Goal: Information Seeking & Learning: Learn about a topic

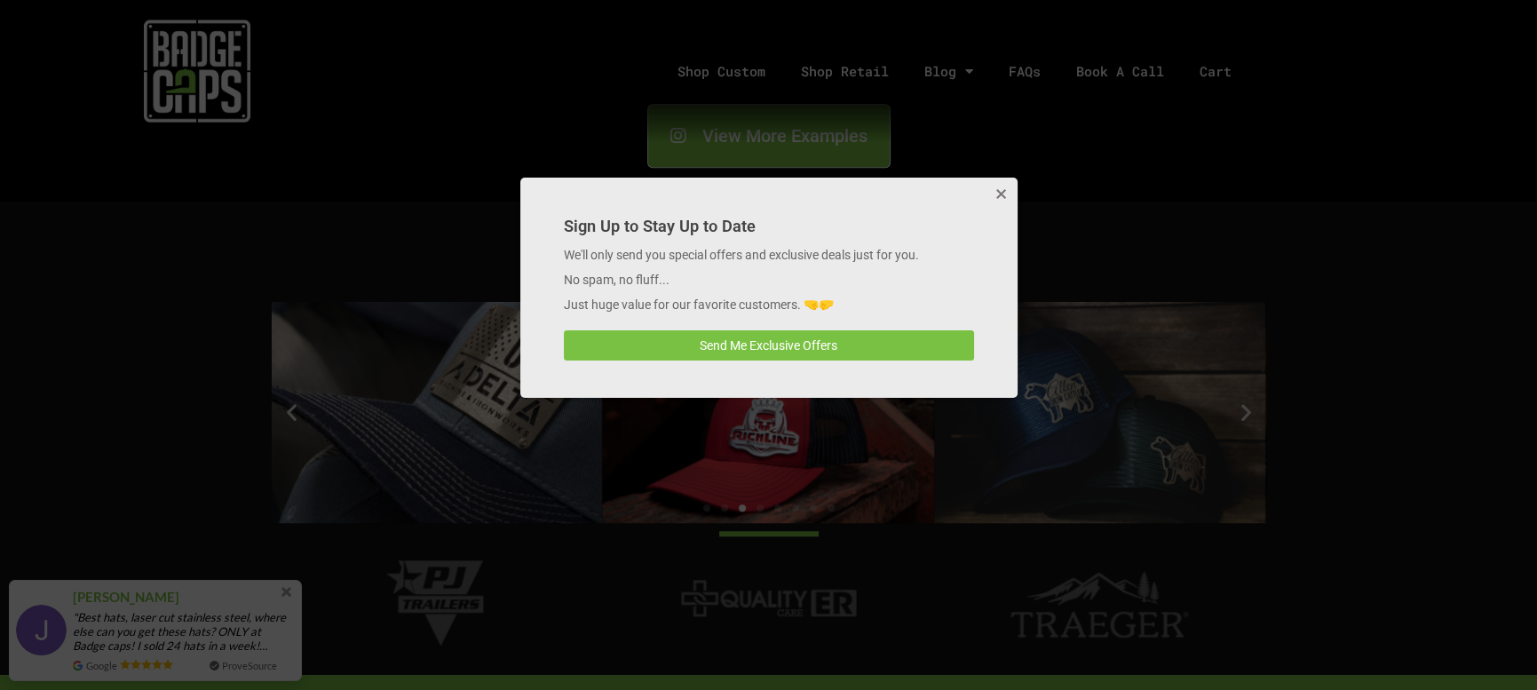
scroll to position [2220, 0]
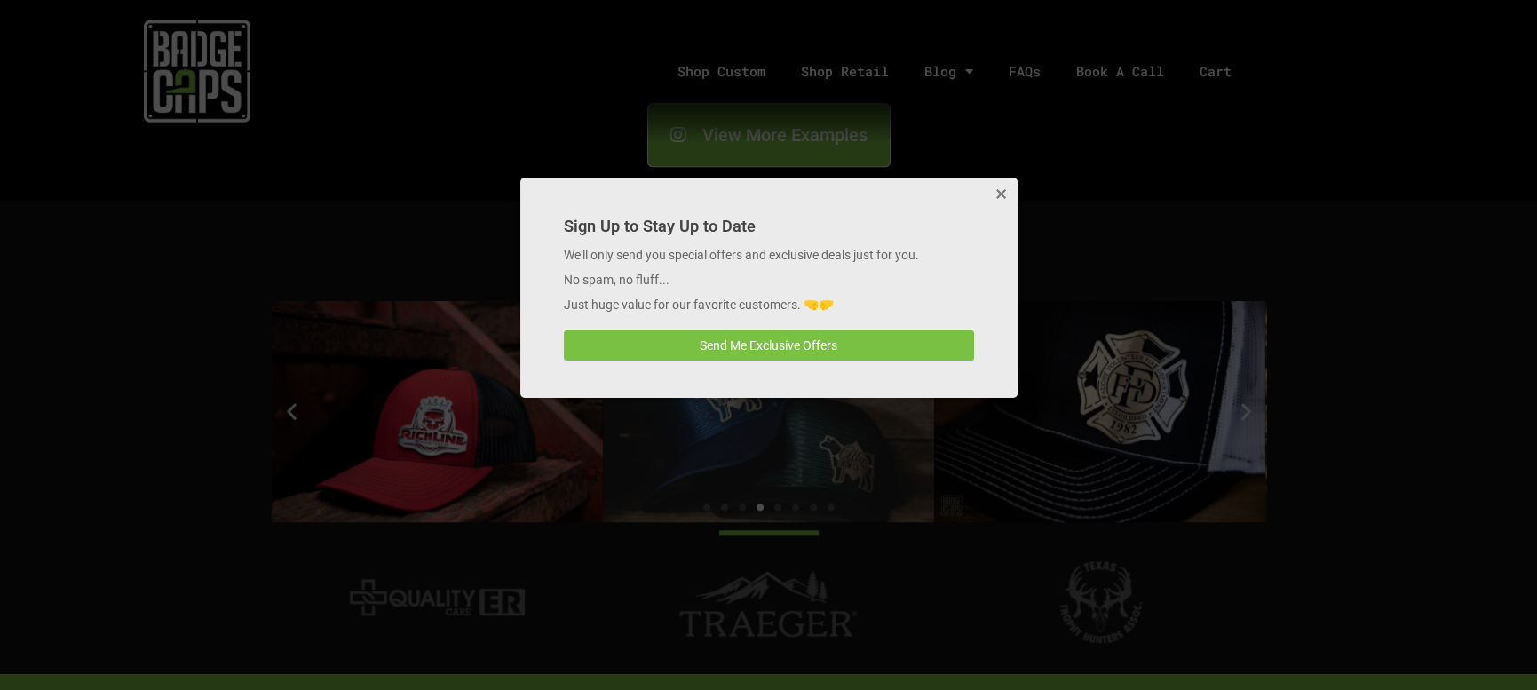
click at [994, 192] on button "Close" at bounding box center [1000, 196] width 36 height 36
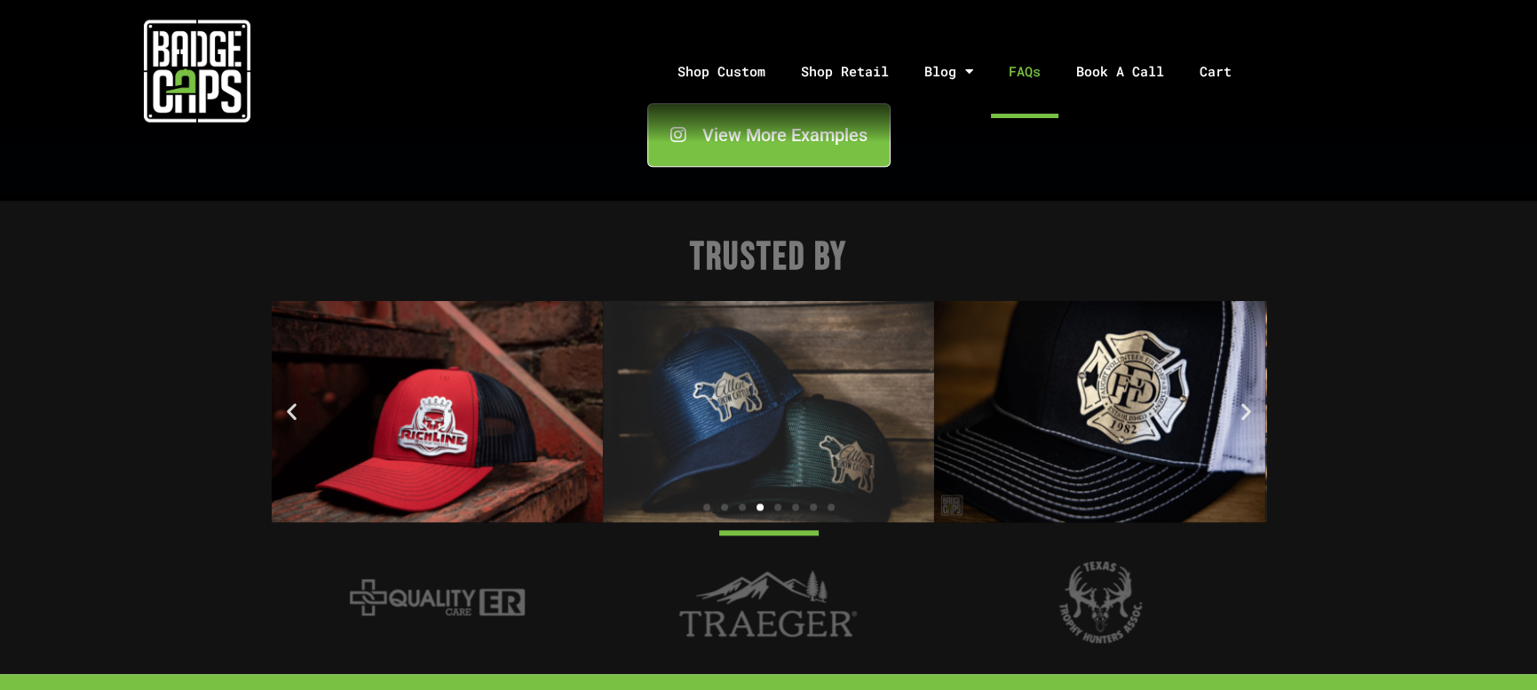
click at [1036, 73] on link "FAQs" at bounding box center [1025, 71] width 68 height 93
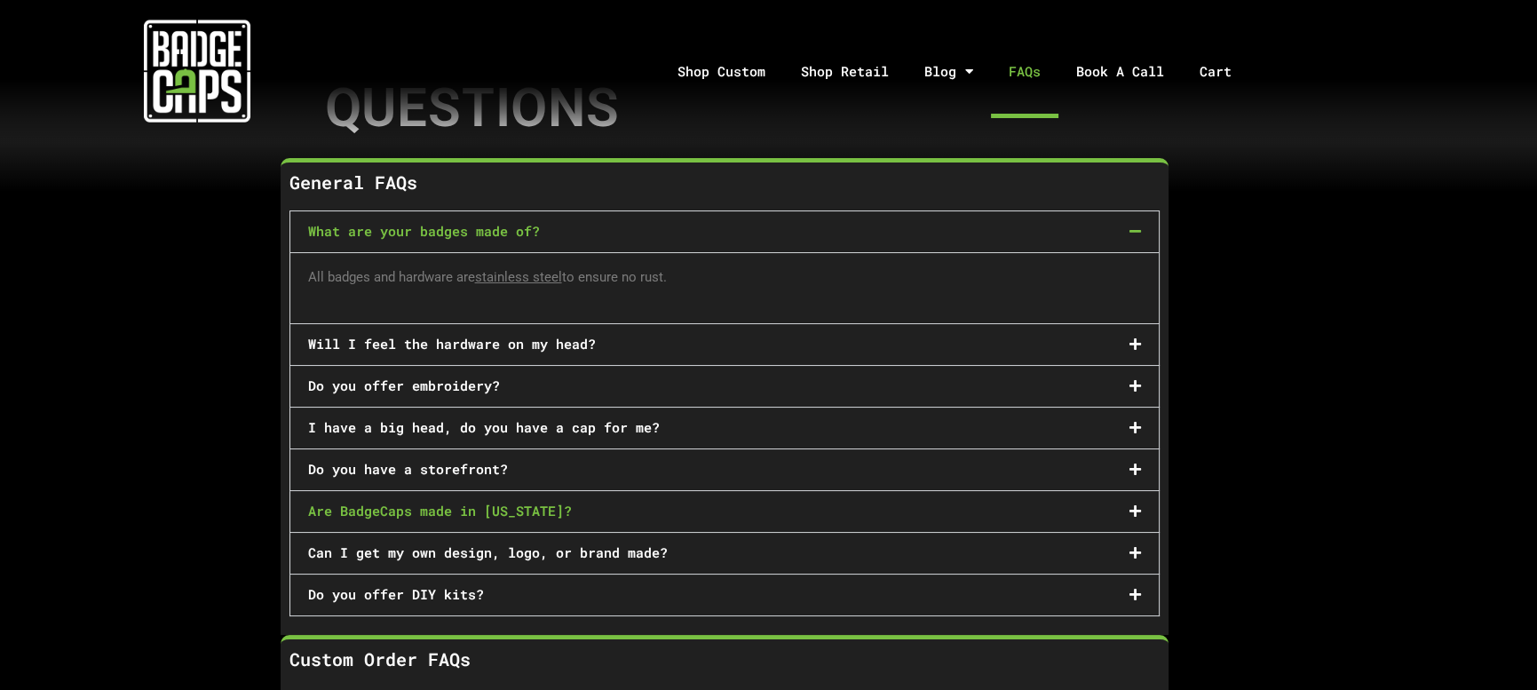
scroll to position [228, 0]
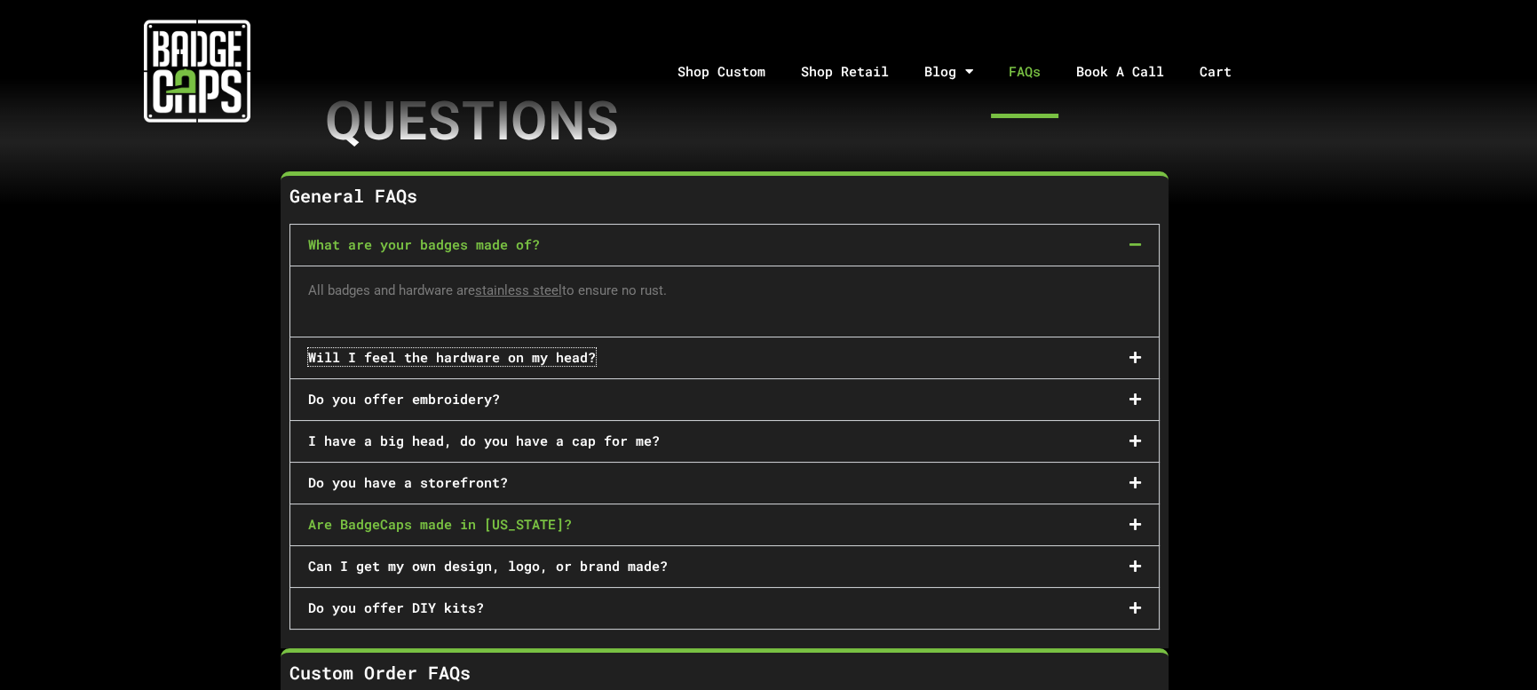
click at [367, 358] on link "Will I feel the hardware on my head?" at bounding box center [452, 357] width 288 height 18
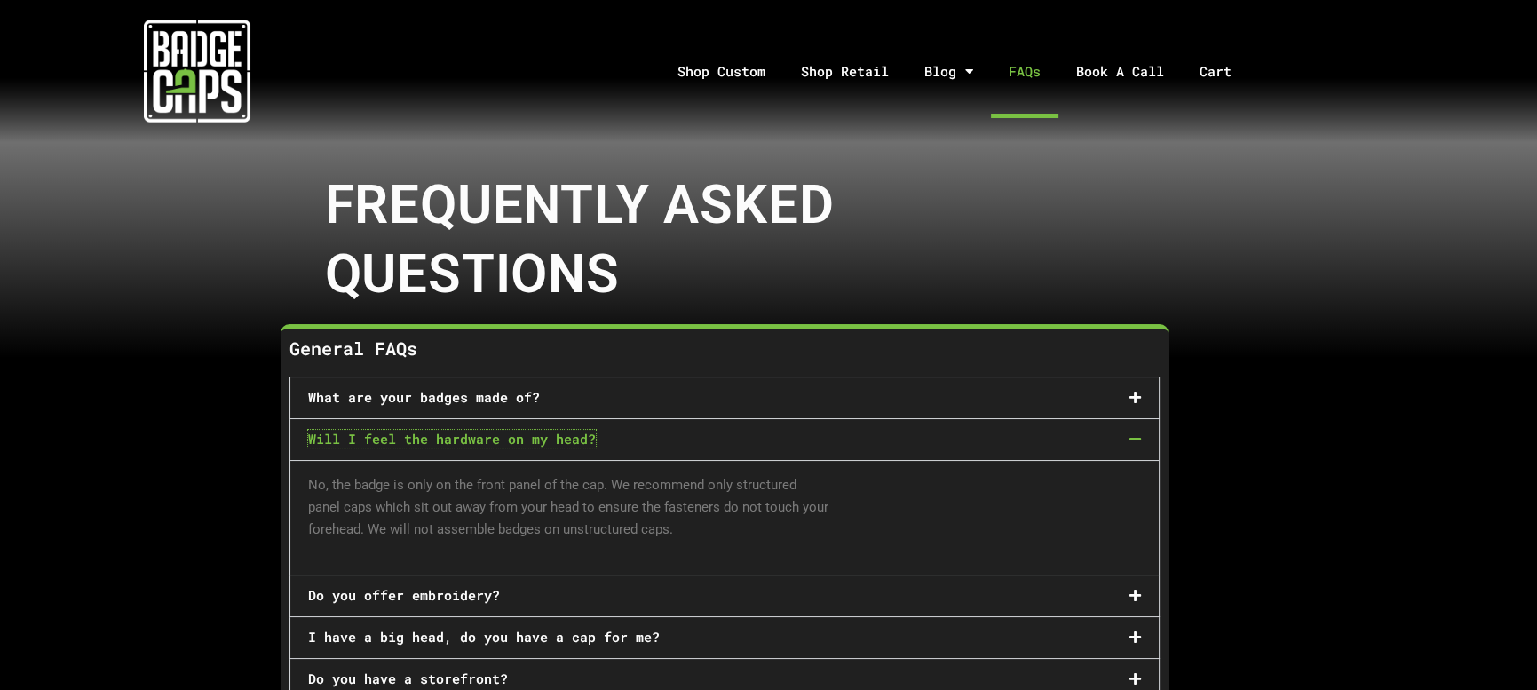
scroll to position [0, 0]
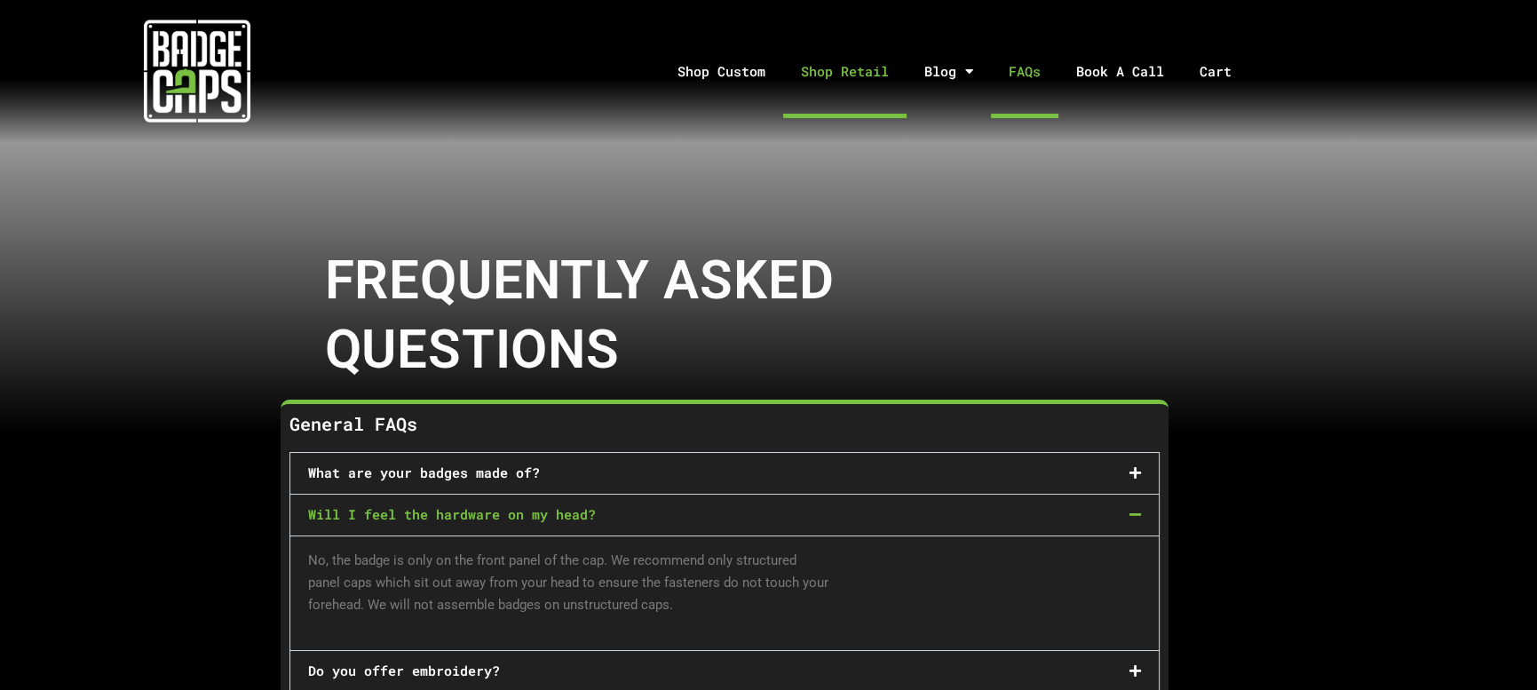
click at [804, 75] on link "Shop Retail" at bounding box center [844, 71] width 123 height 93
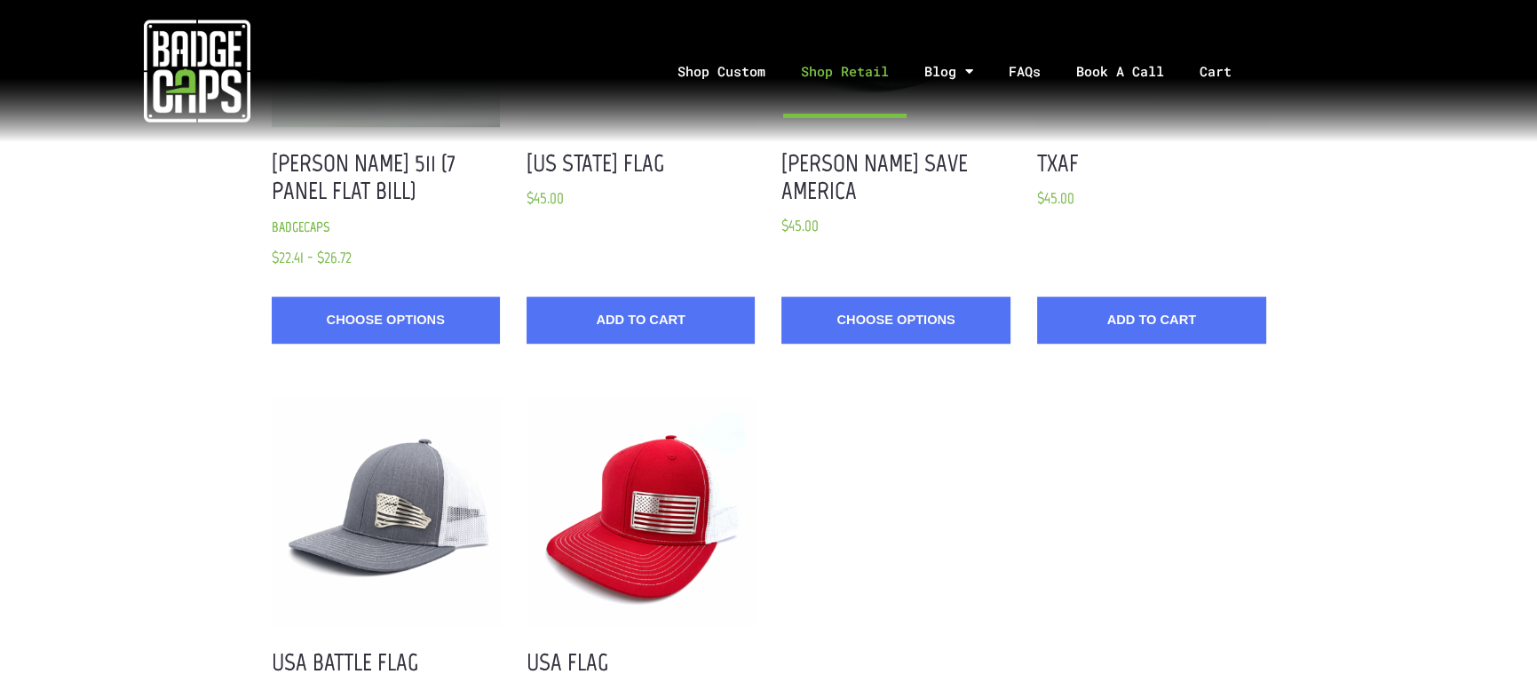
scroll to position [1423, 0]
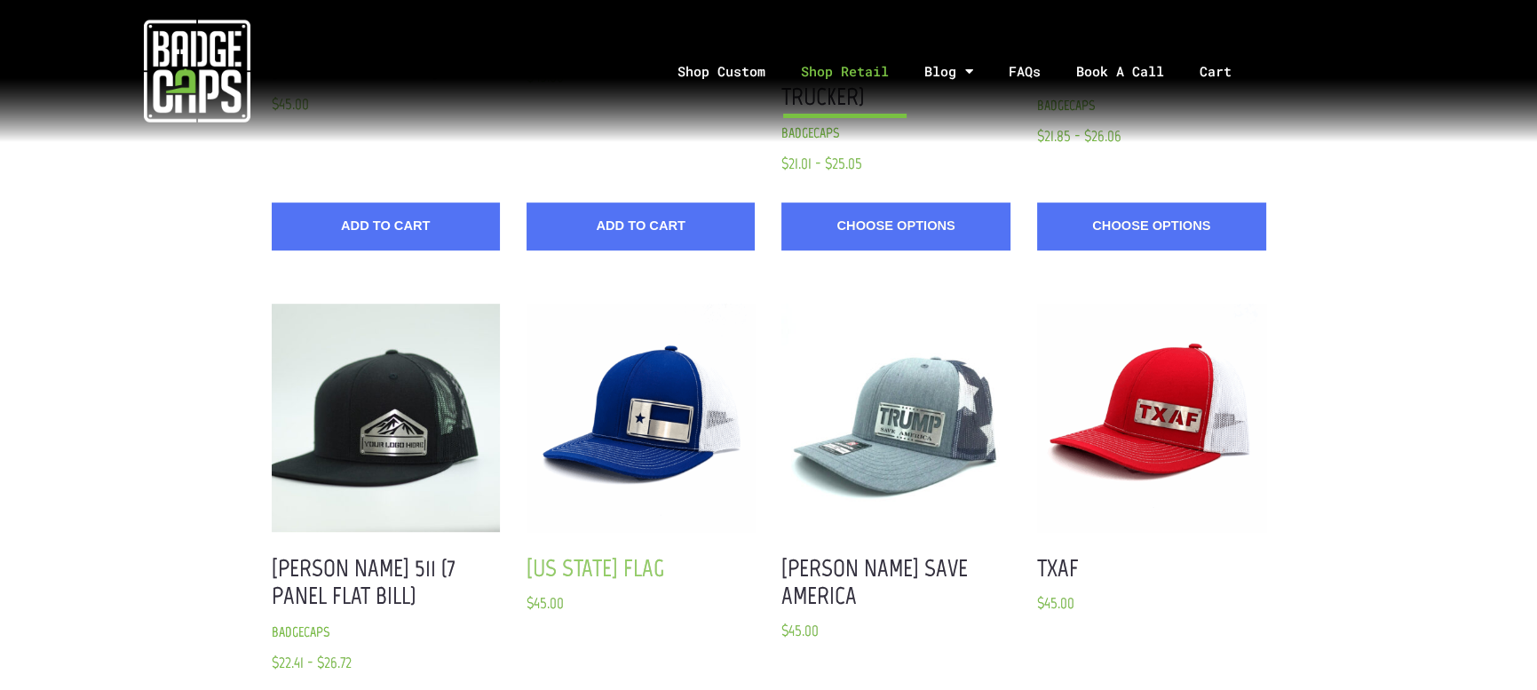
click at [568, 553] on link "[US_STATE] Flag" at bounding box center [596, 567] width 138 height 29
